Goal: Task Accomplishment & Management: Complete application form

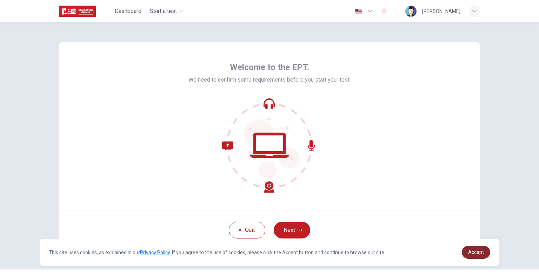
click at [478, 249] on link "Accept" at bounding box center [476, 252] width 28 height 13
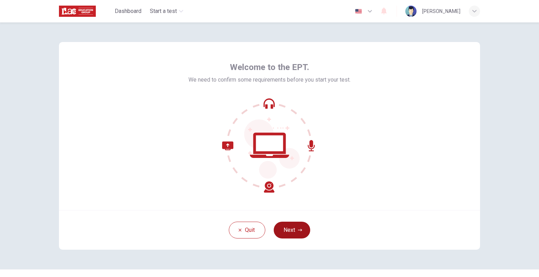
click at [293, 229] on button "Next" at bounding box center [292, 230] width 36 height 17
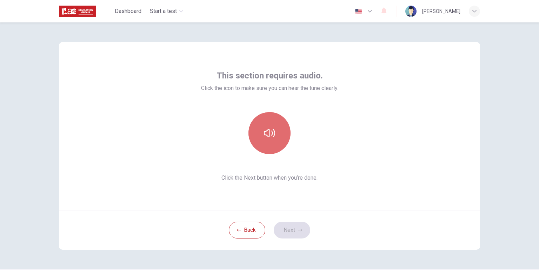
click at [276, 128] on button "button" at bounding box center [269, 133] width 42 height 42
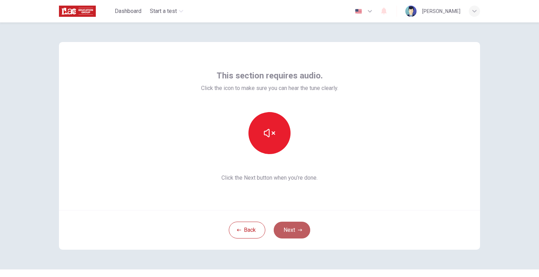
click at [292, 228] on button "Next" at bounding box center [292, 230] width 36 height 17
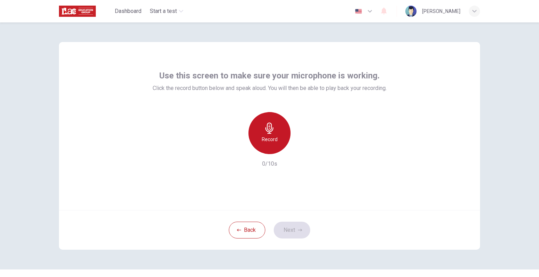
click at [276, 130] on div "Record" at bounding box center [269, 133] width 42 height 42
click at [265, 128] on icon "button" at bounding box center [269, 128] width 8 height 11
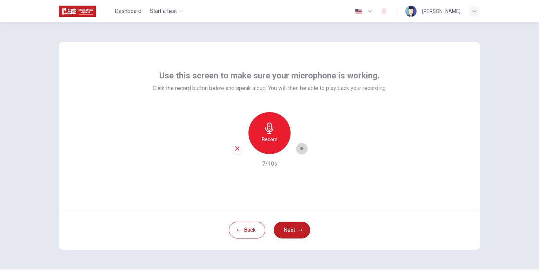
click at [301, 148] on icon "button" at bounding box center [302, 149] width 3 height 4
click at [234, 151] on icon "button" at bounding box center [237, 149] width 6 height 6
click at [273, 132] on icon "button" at bounding box center [269, 128] width 11 height 11
click at [298, 149] on icon "button" at bounding box center [301, 148] width 7 height 7
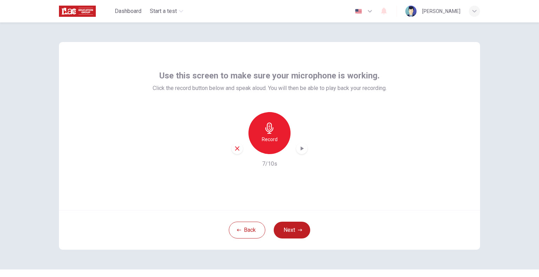
click at [309, 74] on span "Use this screen to make sure your microphone is working." at bounding box center [269, 75] width 220 height 11
copy span "microphone"
click at [287, 231] on button "Next" at bounding box center [292, 230] width 36 height 17
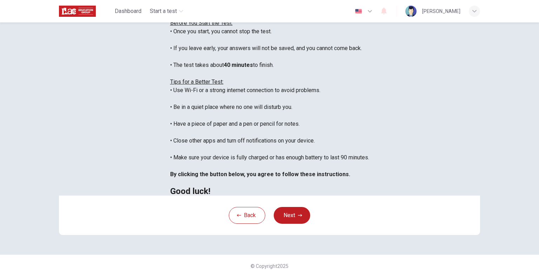
scroll to position [8, 0]
click at [269, 178] on b "By clicking the button below, you agree to follow these instructions." at bounding box center [260, 174] width 180 height 7
drag, startPoint x: 269, startPoint y: 202, endPoint x: 286, endPoint y: 226, distance: 28.8
click at [286, 196] on div "You are about to start a Placement Test . Before You Start the Test: • Once you…" at bounding box center [269, 99] width 199 height 194
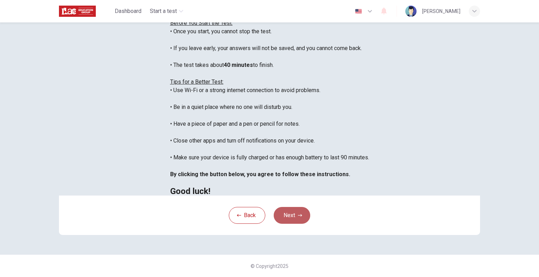
click at [298, 217] on icon "button" at bounding box center [300, 215] width 4 height 2
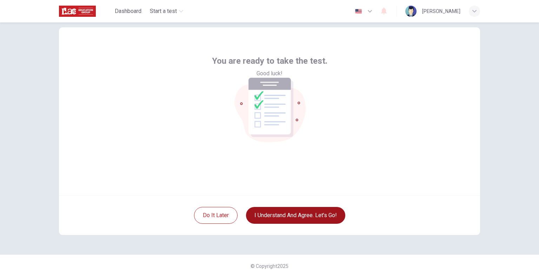
scroll to position [14, 0]
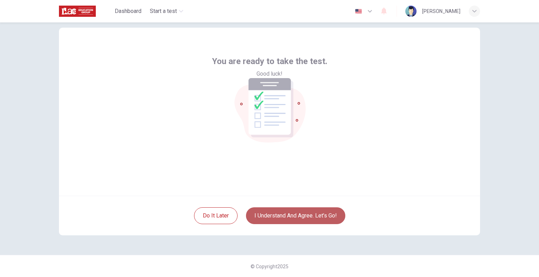
click at [279, 214] on button "I understand and agree. Let’s go!" at bounding box center [295, 216] width 99 height 17
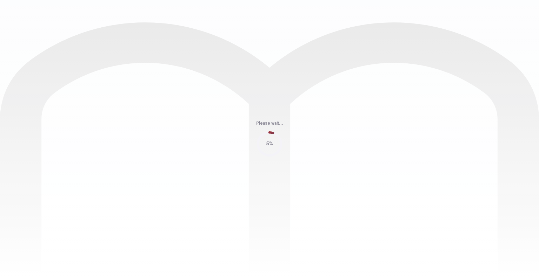
scroll to position [0, 0]
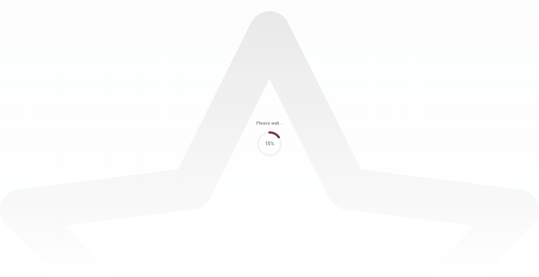
scroll to position [0, 0]
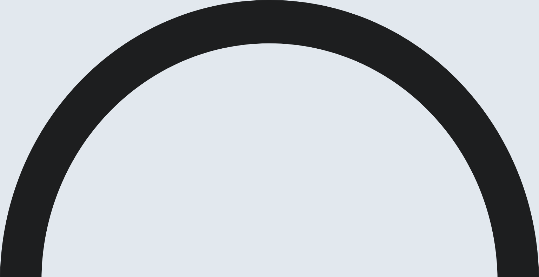
drag, startPoint x: 100, startPoint y: 141, endPoint x: 187, endPoint y: 167, distance: 91.5
drag, startPoint x: 168, startPoint y: 137, endPoint x: 237, endPoint y: 132, distance: 69.7
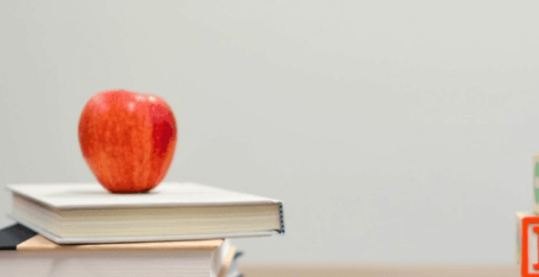
scroll to position [651, 0]
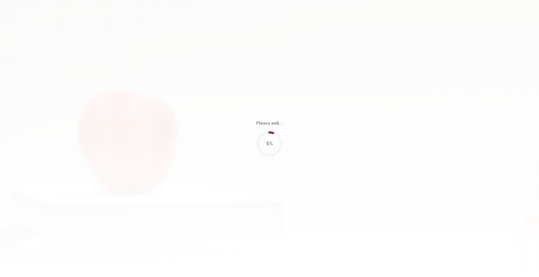
type input "70"
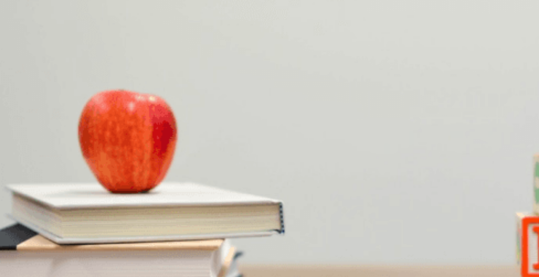
scroll to position [39, 0]
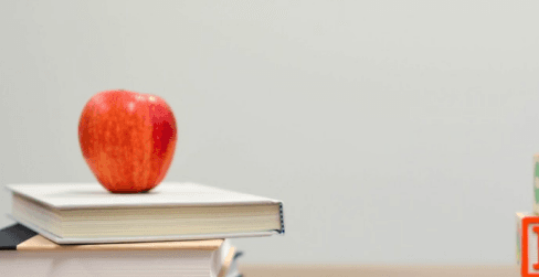
drag, startPoint x: 358, startPoint y: 101, endPoint x: 345, endPoint y: 153, distance: 53.2
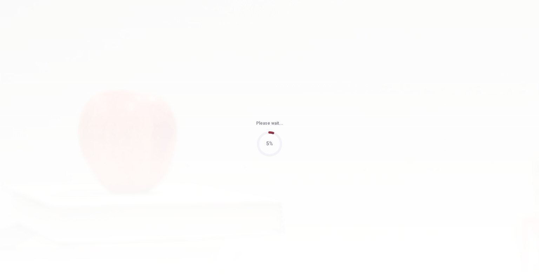
type input "84"
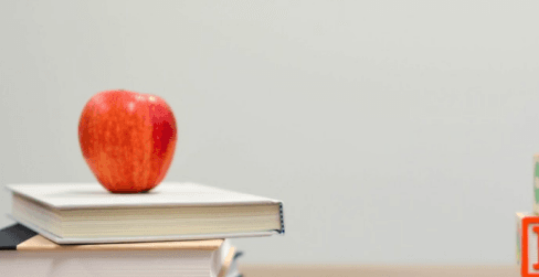
scroll to position [39, 0]
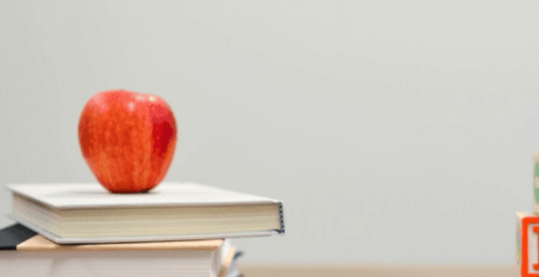
type input "0"
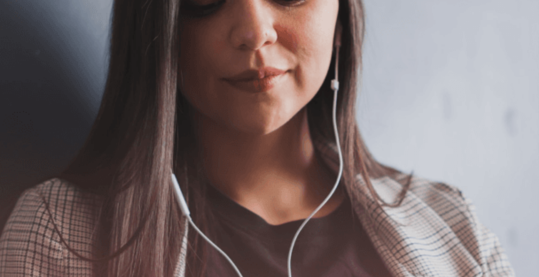
scroll to position [46, 0]
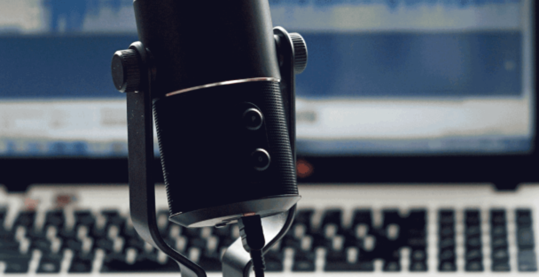
scroll to position [74, 0]
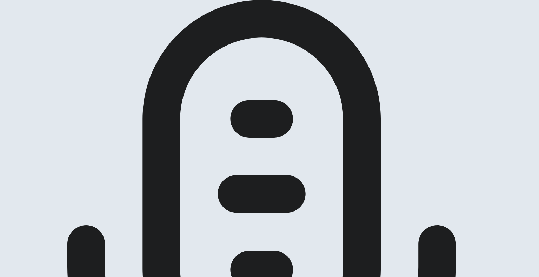
scroll to position [0, 0]
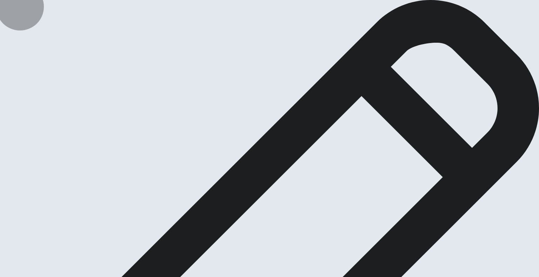
type textarea "The movie ''[PERSON_NAME] and the sorcerer's stone'' made me think differently …"
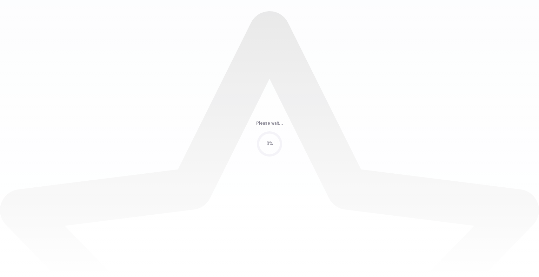
scroll to position [0, 0]
